Goal: Navigation & Orientation: Find specific page/section

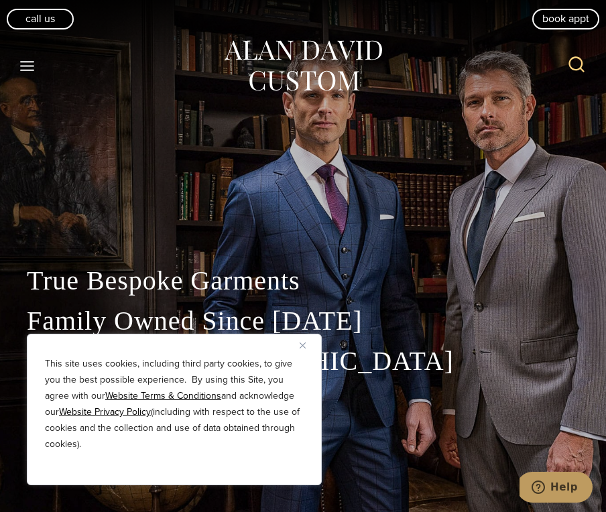
scroll to position [5, 0]
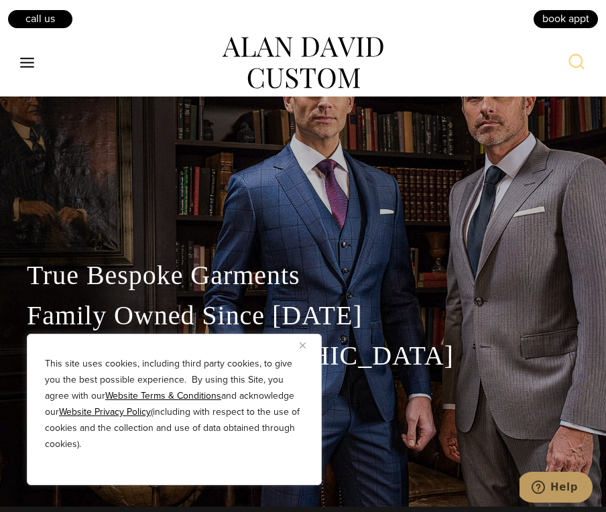
click at [307, 345] on button "Close" at bounding box center [308, 345] width 16 height 16
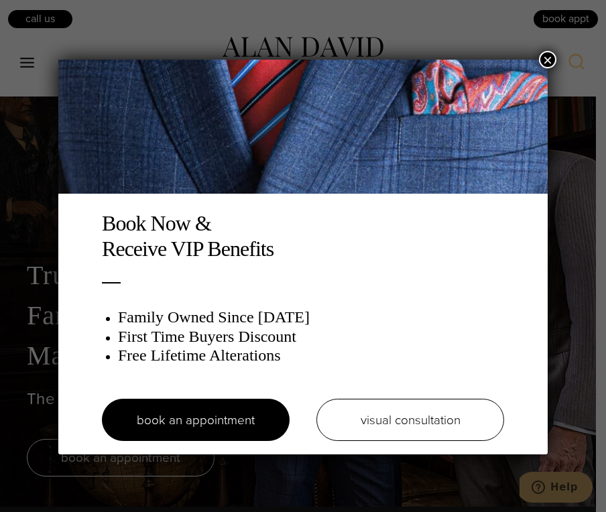
click at [544, 63] on button "×" at bounding box center [547, 59] width 17 height 17
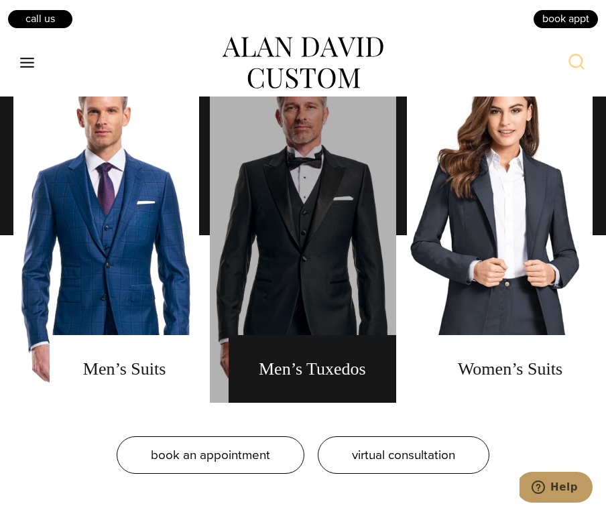
scroll to position [922, 0]
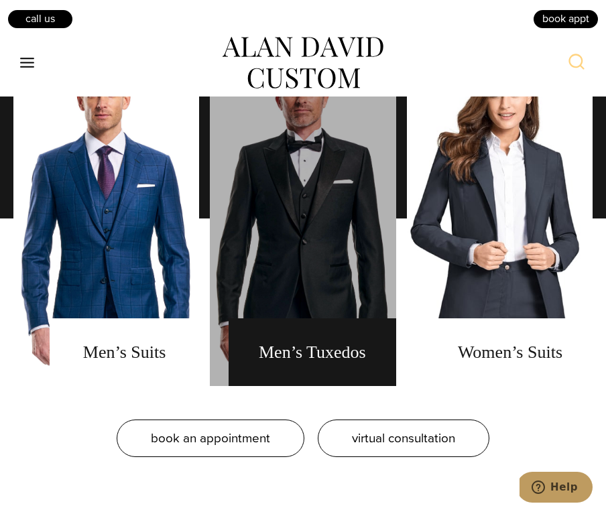
click at [342, 262] on link "men's tuxedos" at bounding box center [303, 218] width 186 height 335
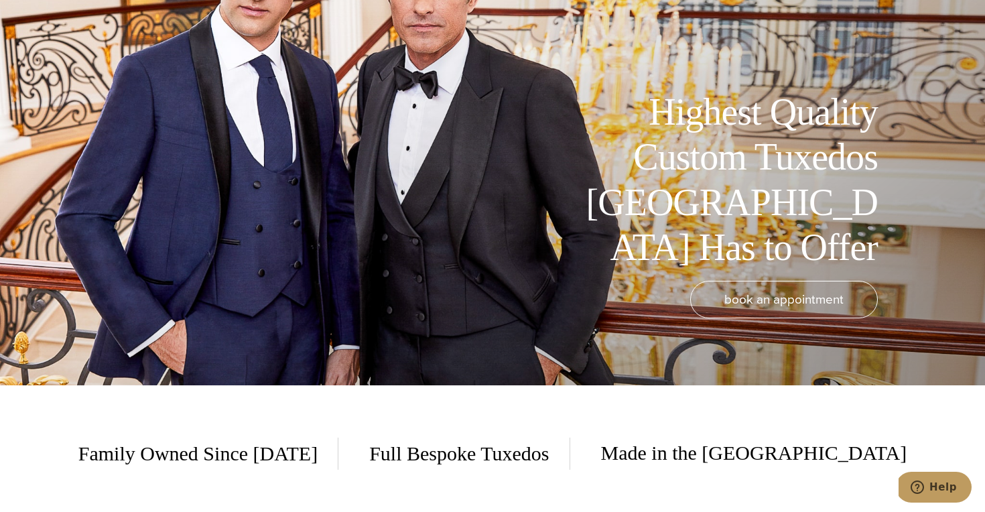
scroll to position [4, 0]
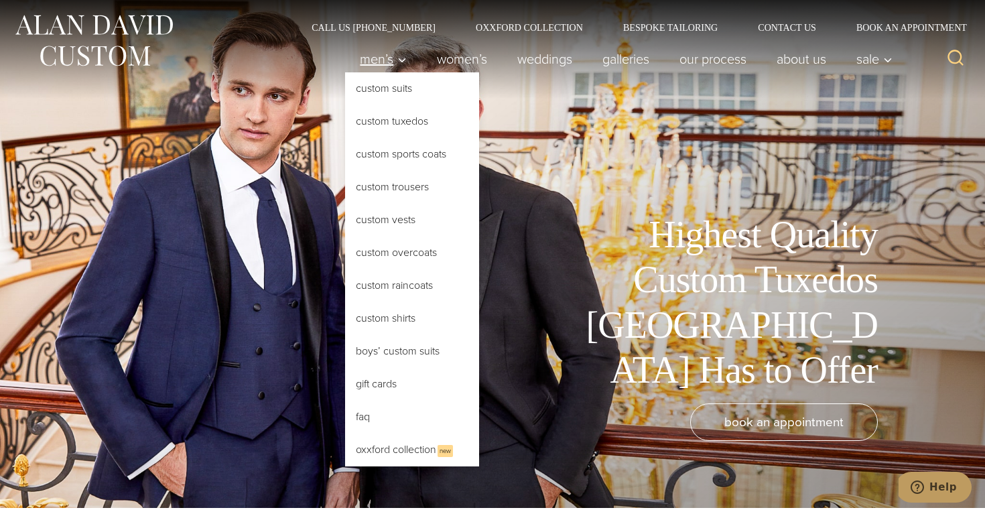
drag, startPoint x: 807, startPoint y: 388, endPoint x: 381, endPoint y: 60, distance: 538.1
click at [381, 60] on span "Men’s" at bounding box center [383, 58] width 47 height 13
click at [378, 123] on link "Custom Tuxedos" at bounding box center [412, 121] width 134 height 32
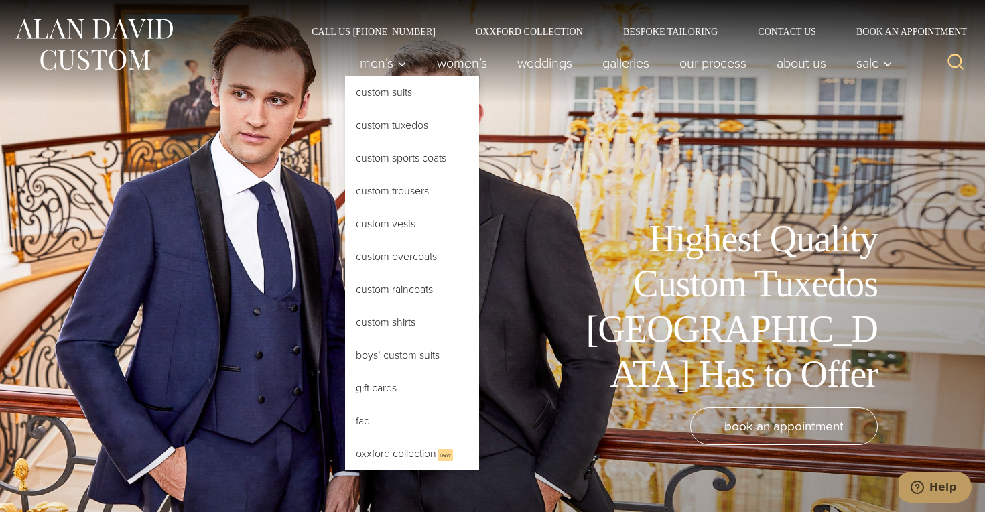
click at [396, 58] on span "Primary Navigation" at bounding box center [402, 63] width 12 height 12
click at [380, 127] on link "Custom Tuxedos" at bounding box center [412, 125] width 134 height 32
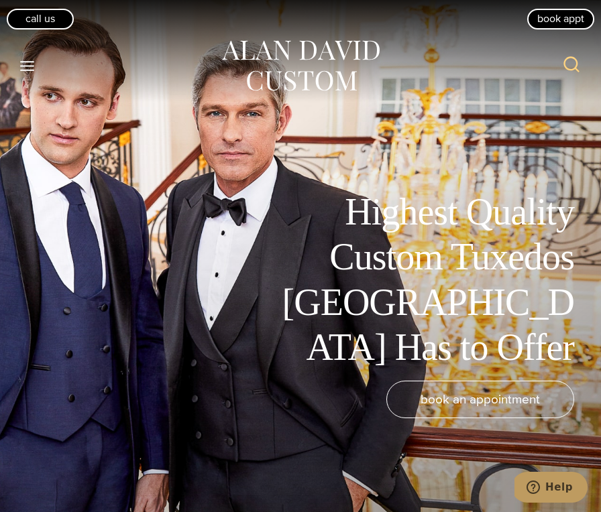
click at [31, 66] on icon "Open menu" at bounding box center [27, 66] width 14 height 10
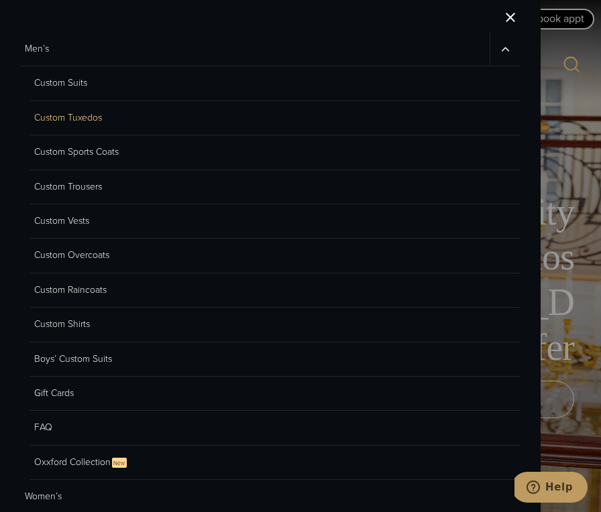
click at [115, 149] on link "Custom Sports Coats" at bounding box center [274, 152] width 491 height 34
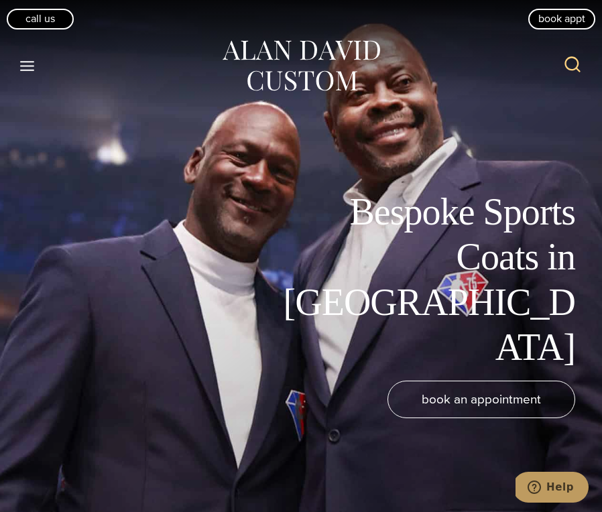
click at [23, 68] on icon "Toggle Menu" at bounding box center [27, 66] width 17 height 17
